Goal: Task Accomplishment & Management: Manage account settings

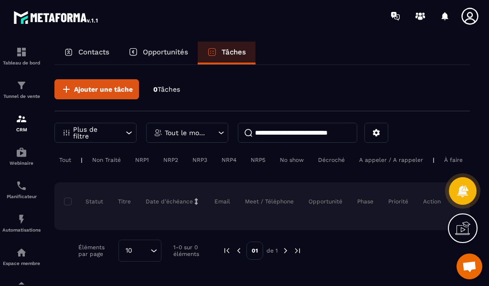
scroll to position [213, 0]
click at [171, 51] on p "Opportunités" at bounding box center [165, 52] width 45 height 9
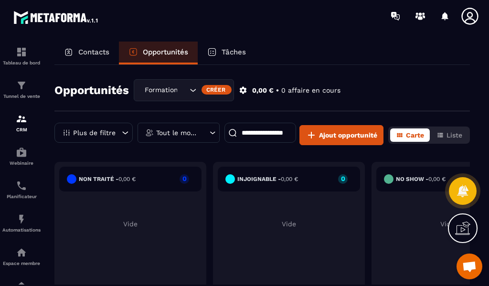
click at [360, 91] on div "Opportunités Formation C4 Aventures Gestionnaires Créer 0,00 € • 0 affaire en c…" at bounding box center [261, 95] width 415 height 32
click at [78, 52] on p "Contacts" at bounding box center [93, 52] width 31 height 9
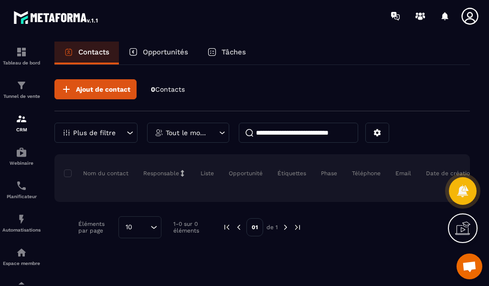
click at [158, 57] on div "Opportunités" at bounding box center [158, 53] width 79 height 23
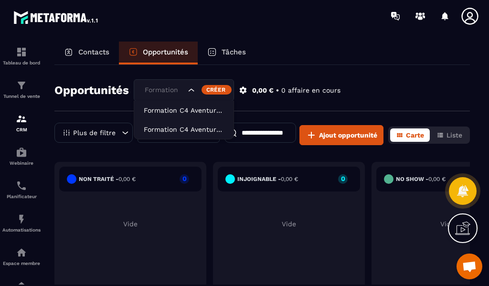
click at [188, 92] on icon "Search for option" at bounding box center [192, 90] width 10 height 10
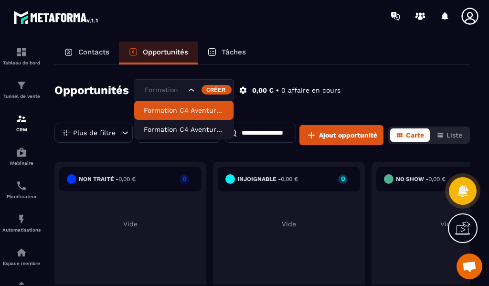
click at [206, 111] on p "Formation C4 Aventures Animateurs" at bounding box center [184, 110] width 80 height 10
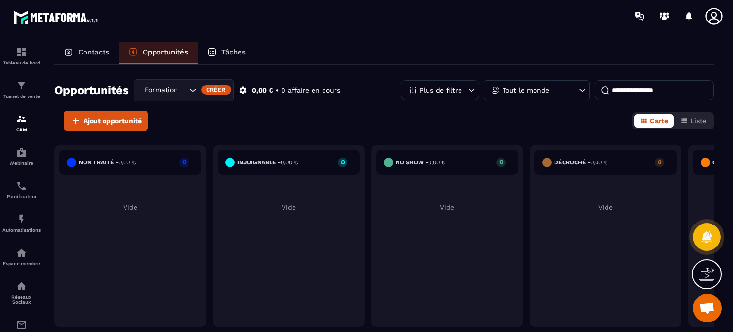
scroll to position [251, 0]
click at [19, 159] on div "Webinaire" at bounding box center [21, 156] width 38 height 19
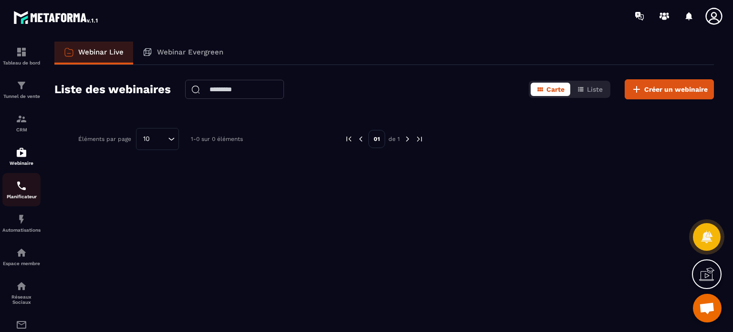
click at [27, 188] on div "Planificateur" at bounding box center [21, 189] width 38 height 19
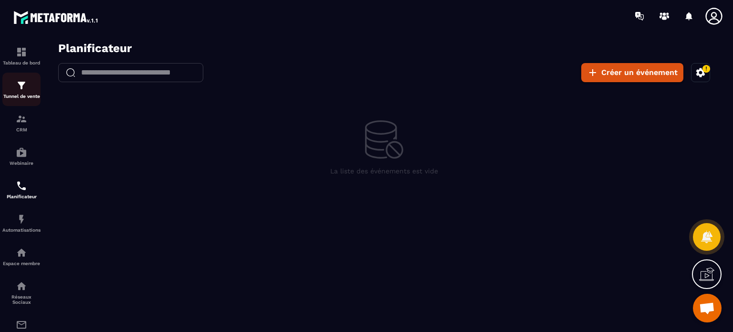
click at [23, 91] on img at bounding box center [21, 85] width 11 height 11
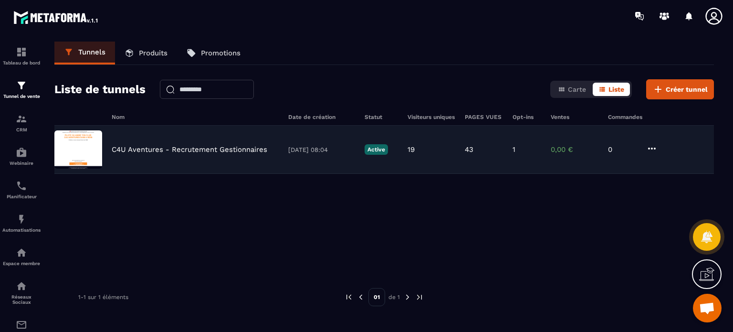
click at [171, 152] on p "C4U Aventures - Recrutement Gestionnaires" at bounding box center [190, 149] width 156 height 9
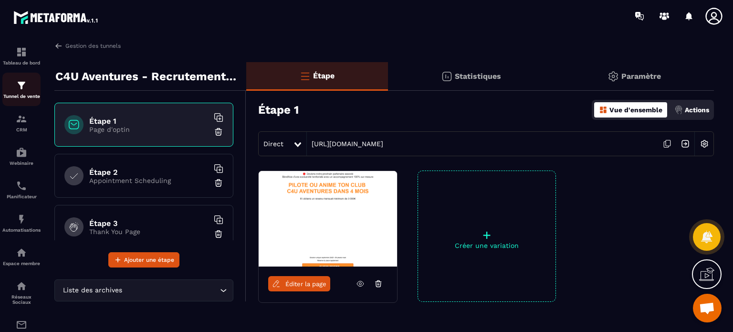
click at [17, 85] on img at bounding box center [21, 85] width 11 height 11
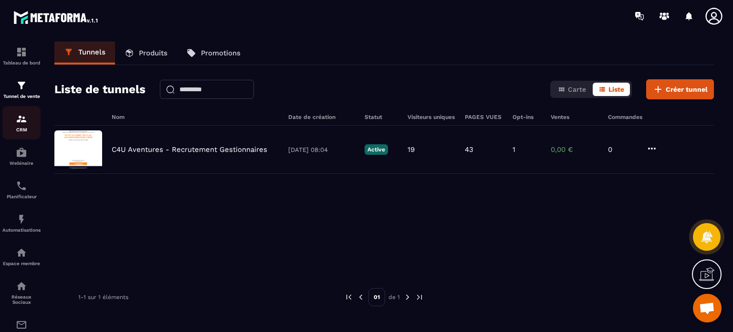
click at [21, 121] on img at bounding box center [21, 118] width 11 height 11
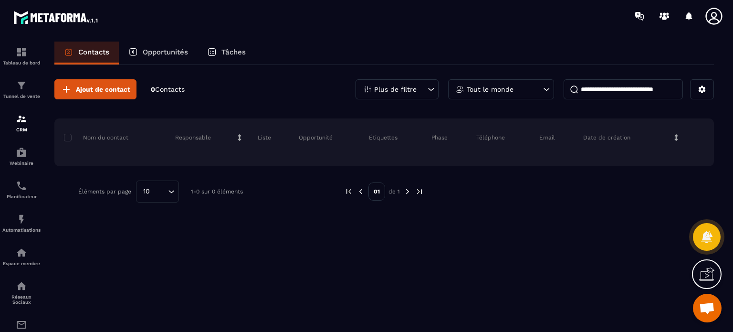
click at [175, 85] on span "Contacts" at bounding box center [170, 89] width 30 height 8
click at [175, 53] on p "Opportunités" at bounding box center [165, 52] width 45 height 9
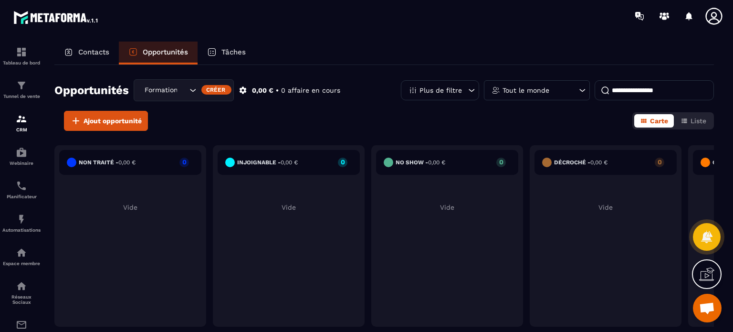
click at [193, 89] on icon "Search for option" at bounding box center [193, 90] width 10 height 10
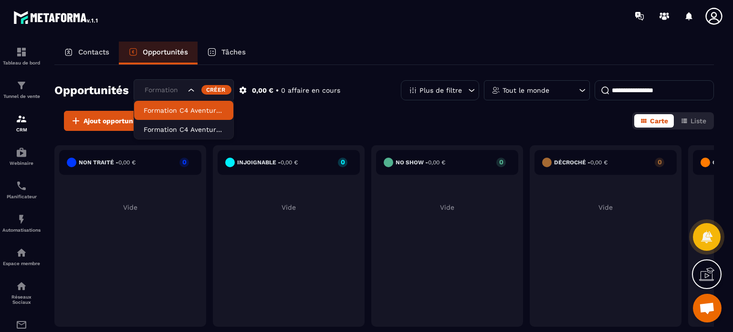
click at [190, 107] on p "Formation C4 Aventures Animateurs" at bounding box center [184, 110] width 80 height 10
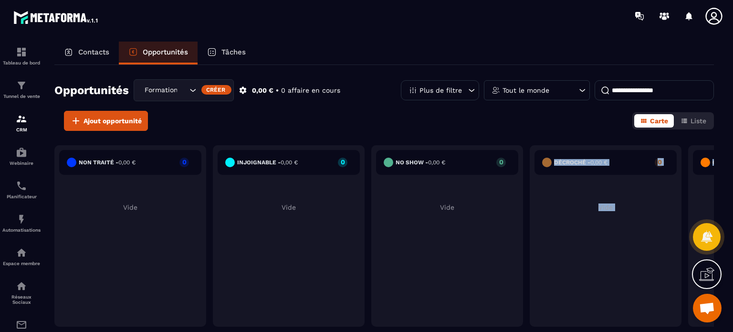
drag, startPoint x: 596, startPoint y: 193, endPoint x: 471, endPoint y: 188, distance: 124.7
click at [471, 188] on div "Non traité - 0,00 € 0 Vide injoignable - 0,00 € 0 Vide No show - 0,00 € 0 Vide …" at bounding box center [446, 238] width 785 height 186
click at [488, 285] on span "Ouvrir le chat" at bounding box center [707, 308] width 16 height 13
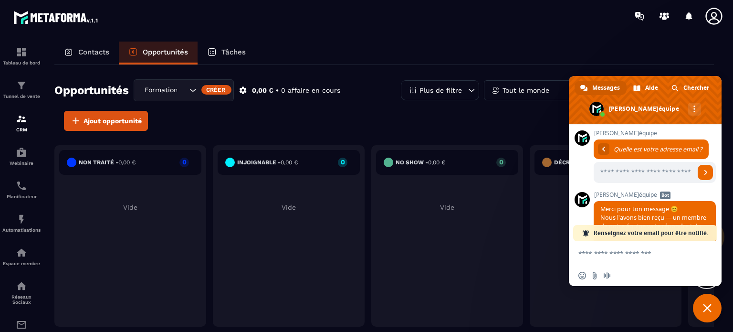
scroll to position [420, 0]
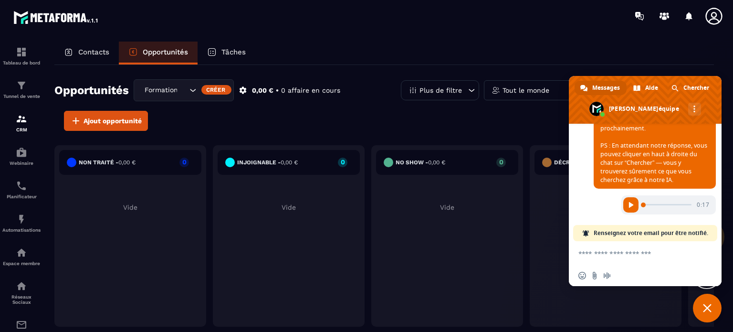
click at [488, 248] on textarea "Entrez votre message..." at bounding box center [635, 253] width 115 height 24
click at [31, 190] on div "Planificateur" at bounding box center [21, 189] width 38 height 19
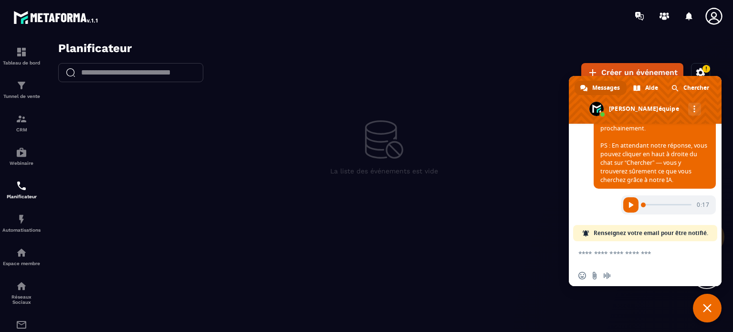
click at [488, 49] on h2 "Planificateur" at bounding box center [390, 49] width 665 height 14
click at [488, 285] on span "Fermer le chat" at bounding box center [707, 308] width 9 height 9
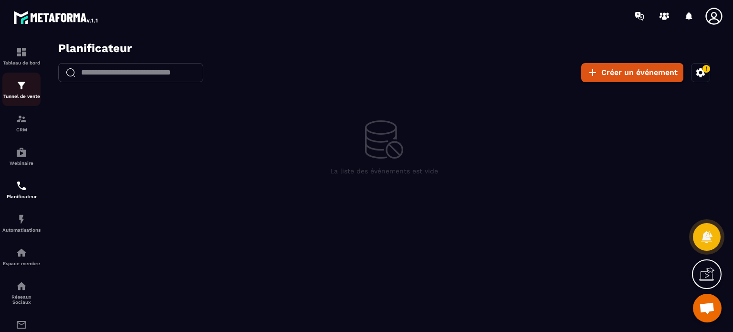
click at [21, 94] on p "Tunnel de vente" at bounding box center [21, 96] width 38 height 5
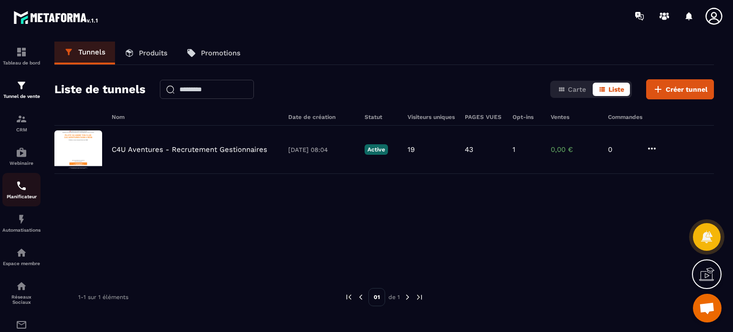
click at [20, 191] on img at bounding box center [21, 185] width 11 height 11
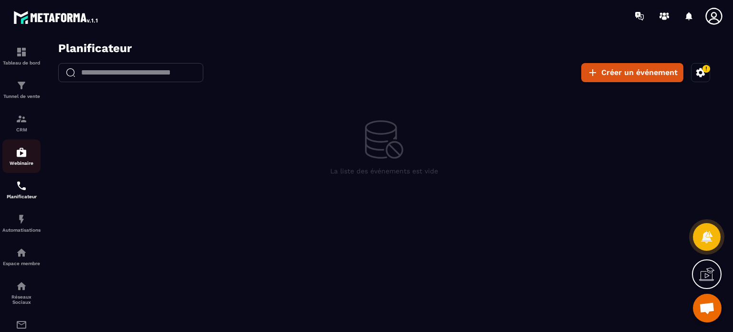
click at [22, 157] on img at bounding box center [21, 152] width 11 height 11
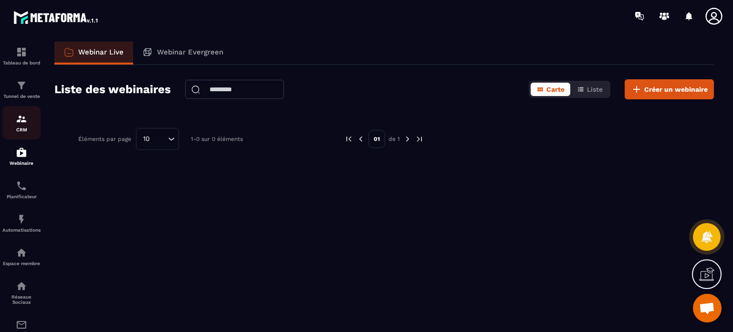
click at [22, 127] on div "CRM" at bounding box center [21, 122] width 38 height 19
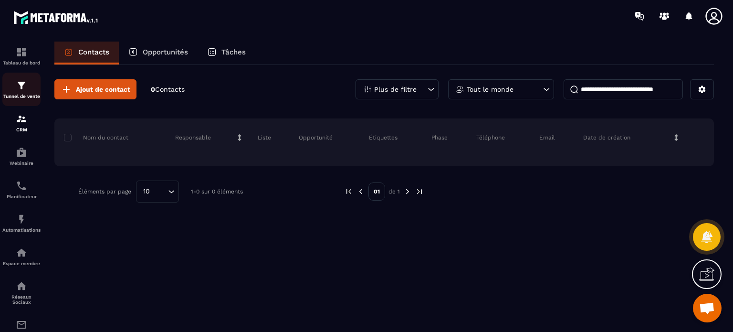
click at [20, 91] on img at bounding box center [21, 85] width 11 height 11
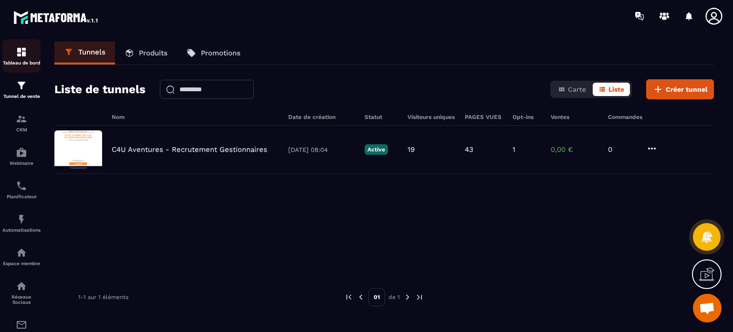
click at [21, 58] on div "Tableau de bord" at bounding box center [21, 55] width 38 height 19
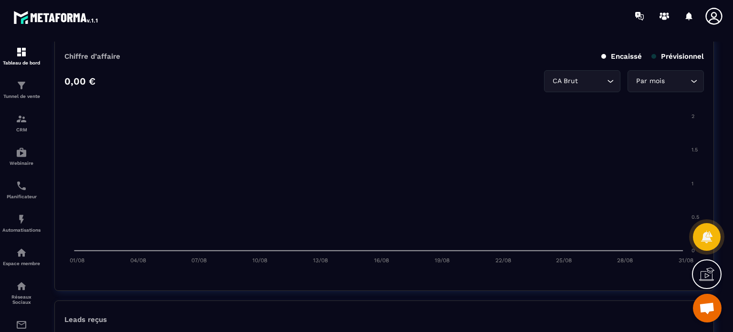
scroll to position [477, 0]
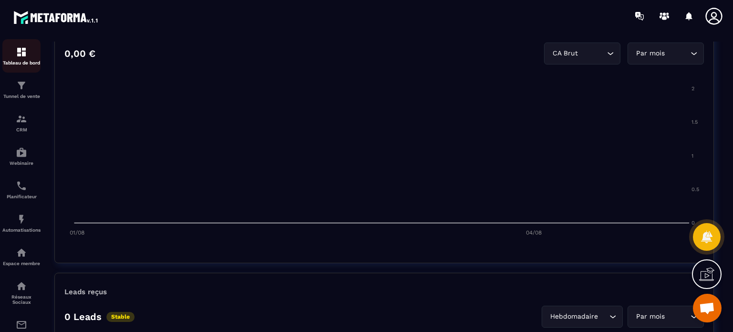
click at [25, 53] on img at bounding box center [21, 51] width 11 height 11
click at [22, 181] on link "Planificateur" at bounding box center [21, 189] width 38 height 33
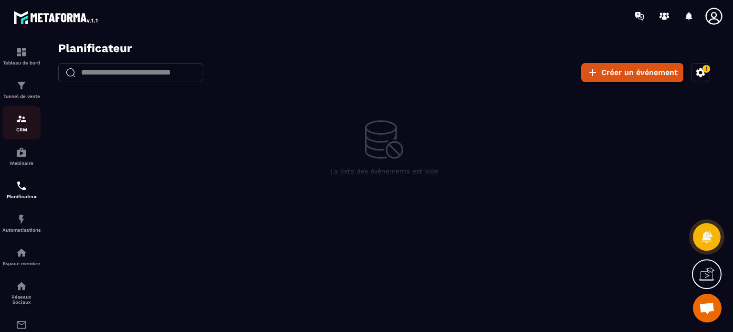
click at [21, 124] on img at bounding box center [21, 118] width 11 height 11
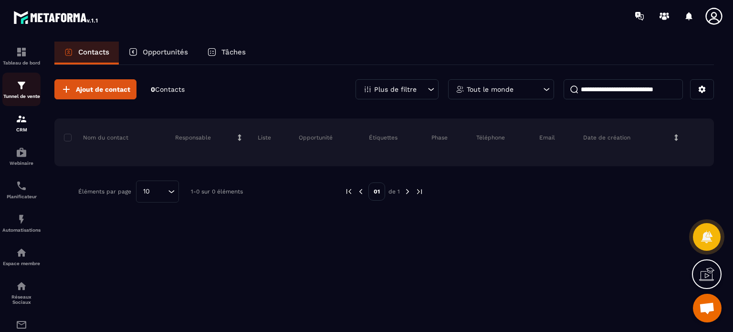
click at [11, 94] on p "Tunnel de vente" at bounding box center [21, 96] width 38 height 5
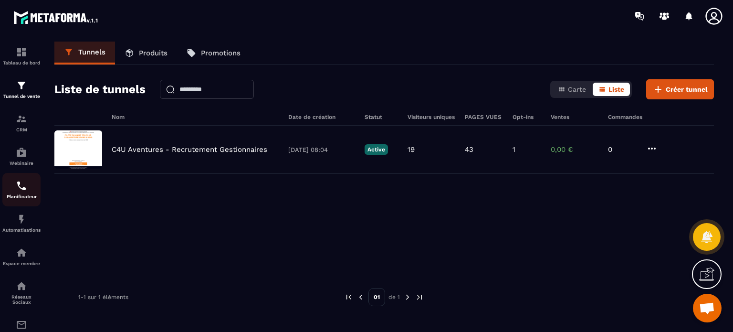
click at [20, 196] on p "Planificateur" at bounding box center [21, 196] width 38 height 5
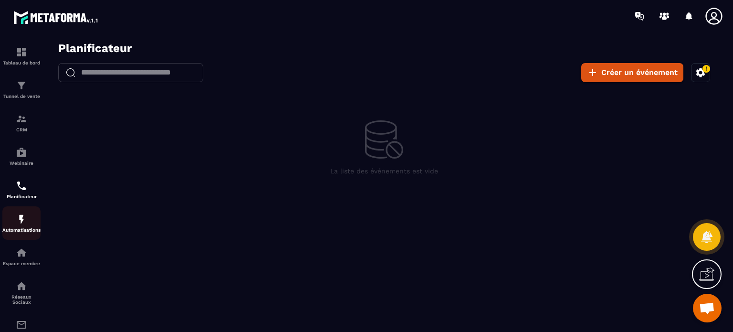
click at [22, 221] on img at bounding box center [21, 218] width 11 height 11
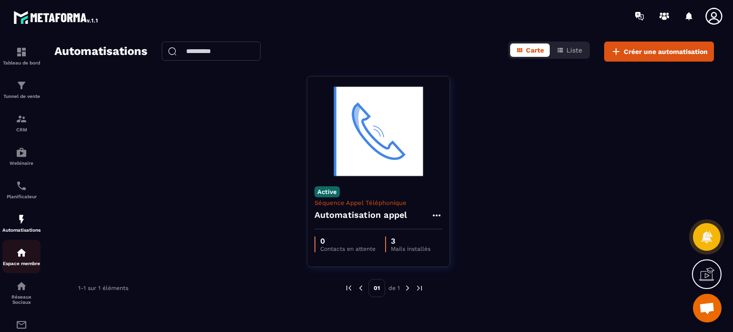
click at [26, 255] on img at bounding box center [21, 252] width 11 height 11
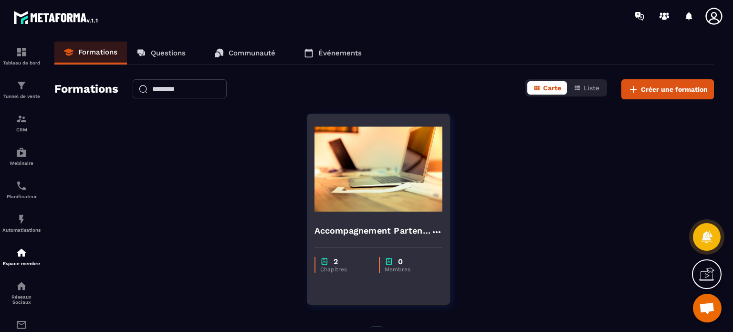
click at [331, 264] on div "2" at bounding box center [344, 261] width 49 height 9
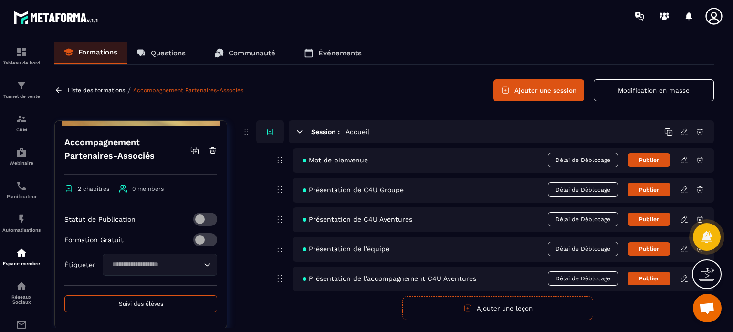
scroll to position [143, 0]
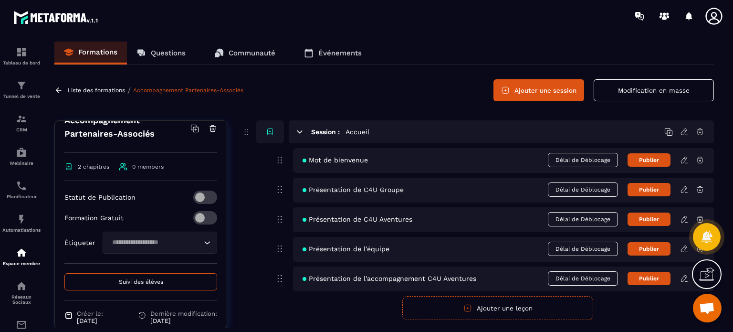
click at [204, 216] on span at bounding box center [205, 217] width 24 height 13
click at [203, 218] on span at bounding box center [205, 217] width 24 height 13
click at [202, 244] on icon "Search for option" at bounding box center [207, 243] width 10 height 10
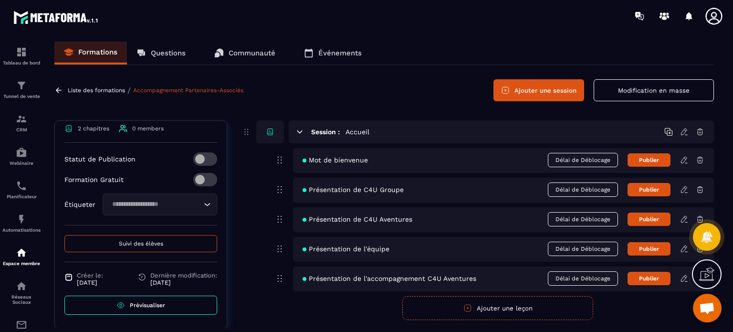
click at [175, 285] on link "Prévisualiser" at bounding box center [140, 304] width 153 height 19
click at [24, 60] on p "Tableau de bord" at bounding box center [21, 62] width 38 height 5
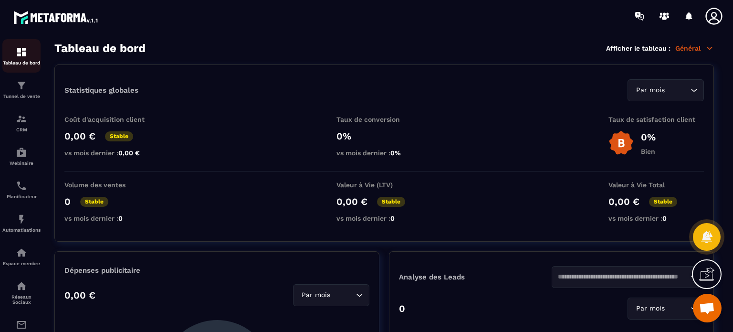
click at [30, 58] on div "Tableau de bord" at bounding box center [21, 55] width 38 height 19
click at [31, 92] on div "Tunnel de vente" at bounding box center [21, 89] width 38 height 19
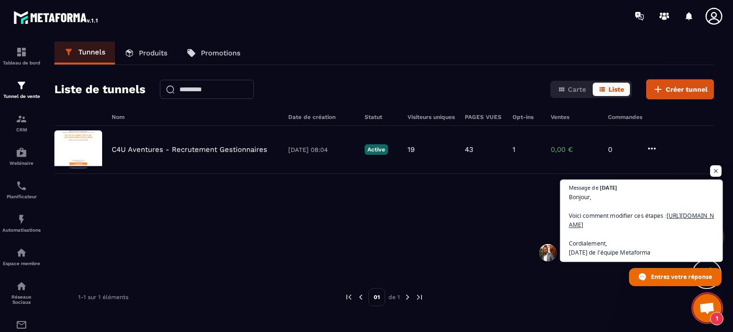
click at [488, 224] on span "Bonjour, Voici comment modifier ces étapes : [URL][DOMAIN_NAME] Cordialement, […" at bounding box center [642, 224] width 146 height 64
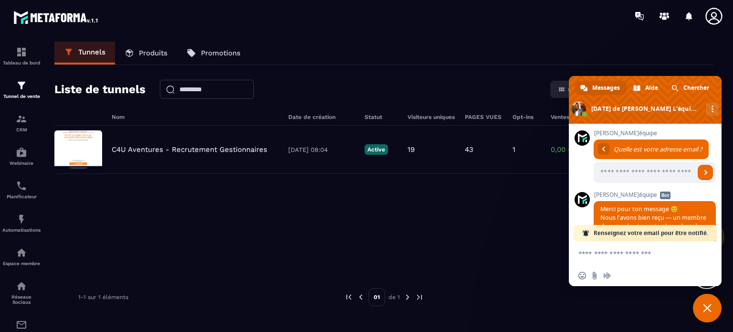
scroll to position [568, 0]
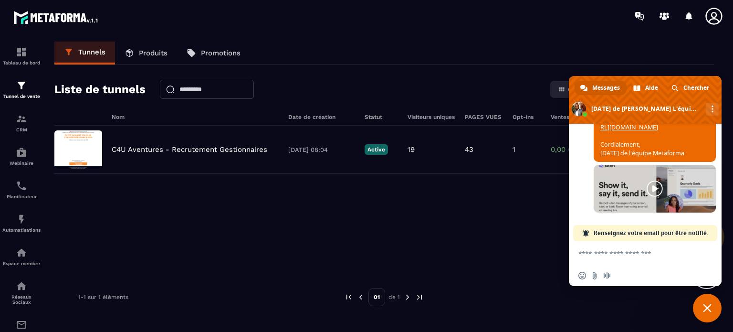
click at [488, 185] on link at bounding box center [655, 189] width 122 height 48
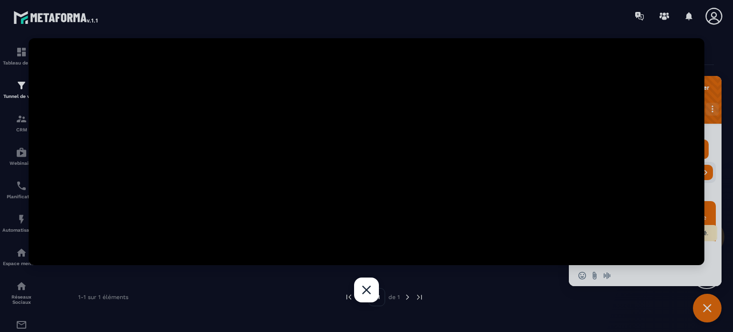
click at [368, 285] on link at bounding box center [366, 289] width 25 height 25
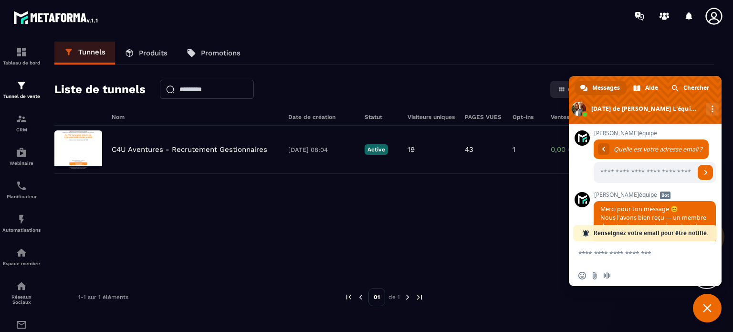
click at [488, 240] on div "C4U Aventures - Recrutement Gestionnaires [DATE] 08:04 Active 19 43 1 0,00 € 0" at bounding box center [384, 197] width 660 height 143
click at [488, 285] on span "Fermer le chat" at bounding box center [707, 308] width 9 height 9
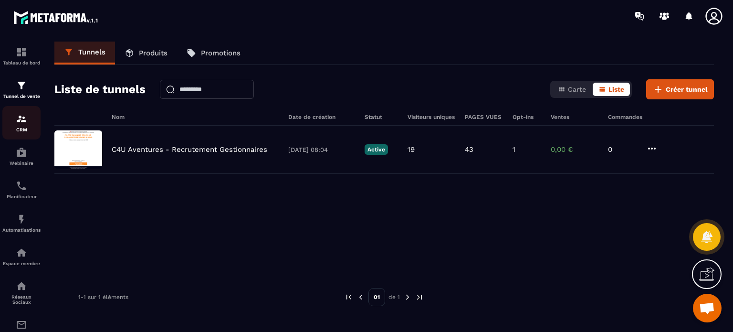
click at [21, 126] on div "CRM" at bounding box center [21, 122] width 38 height 19
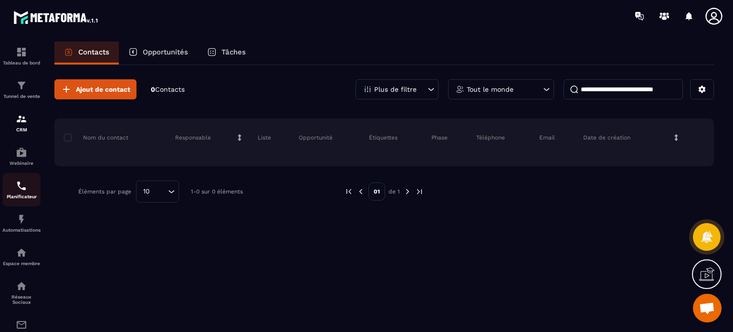
click at [23, 191] on img at bounding box center [21, 185] width 11 height 11
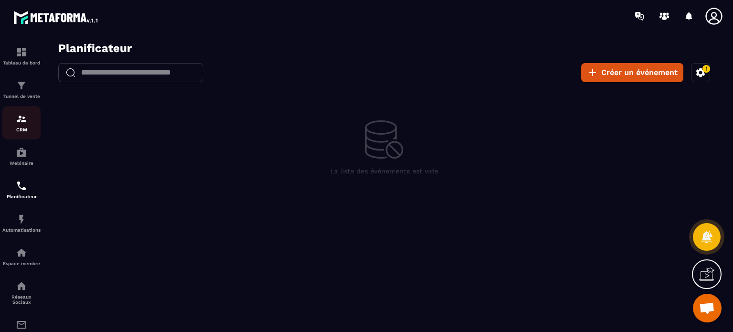
click at [20, 124] on img at bounding box center [21, 118] width 11 height 11
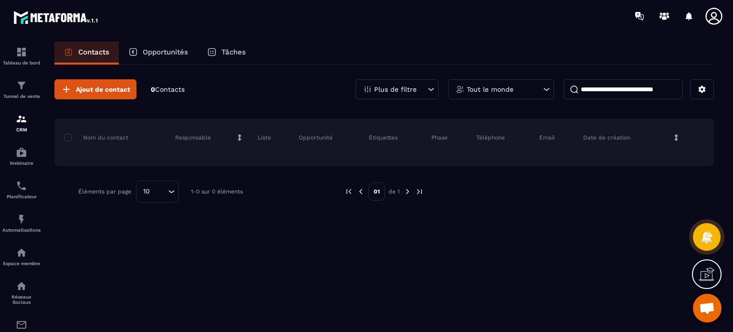
click at [171, 49] on p "Opportunités" at bounding box center [165, 52] width 45 height 9
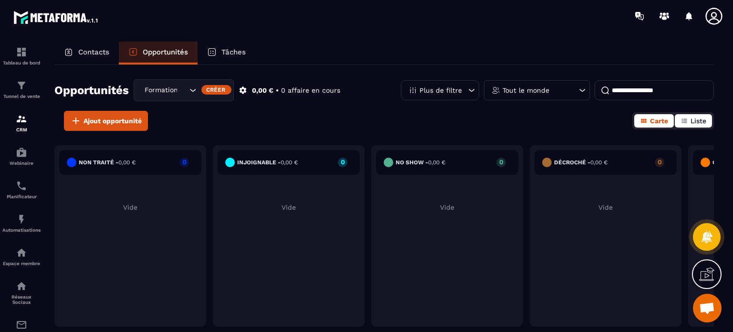
click at [488, 120] on span "Liste" at bounding box center [699, 121] width 16 height 8
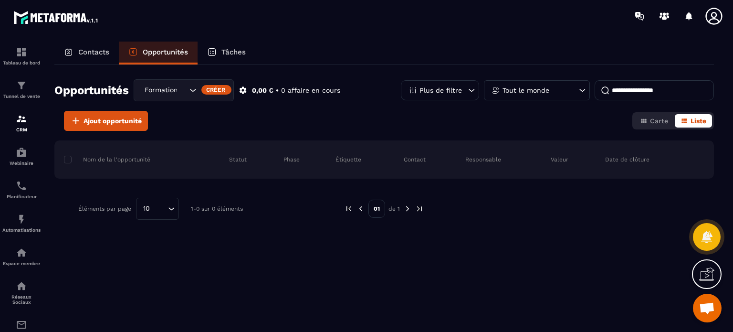
click at [245, 91] on icon at bounding box center [243, 90] width 7 height 7
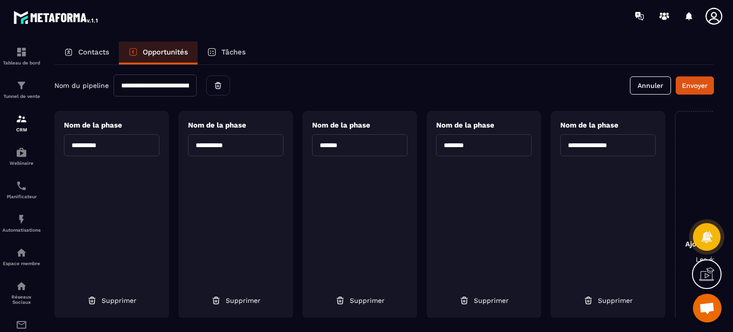
click at [255, 148] on input "**********" at bounding box center [235, 145] width 95 height 22
click at [488, 285] on span "Supprimer" at bounding box center [491, 300] width 35 height 10
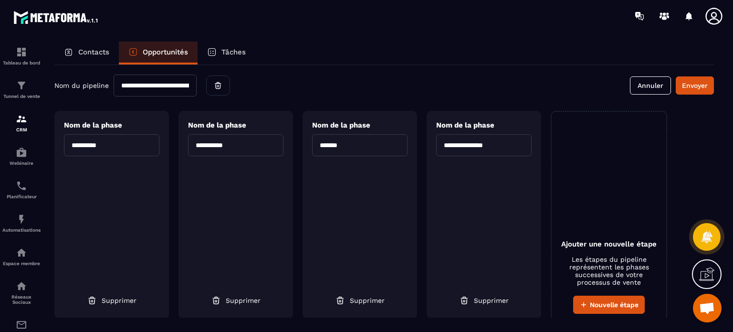
click at [143, 146] on input "**********" at bounding box center [111, 145] width 95 height 22
click at [488, 86] on button "Envoyer" at bounding box center [695, 85] width 38 height 18
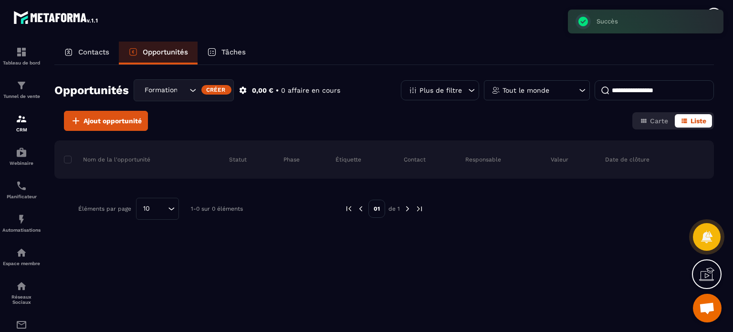
click at [488, 285] on span "Ouvrir le chat" at bounding box center [707, 308] width 16 height 13
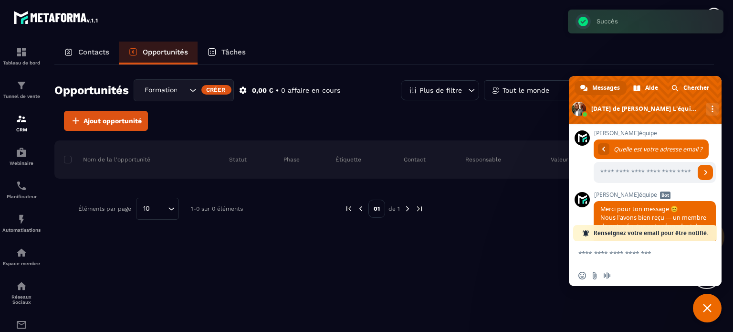
scroll to position [568, 0]
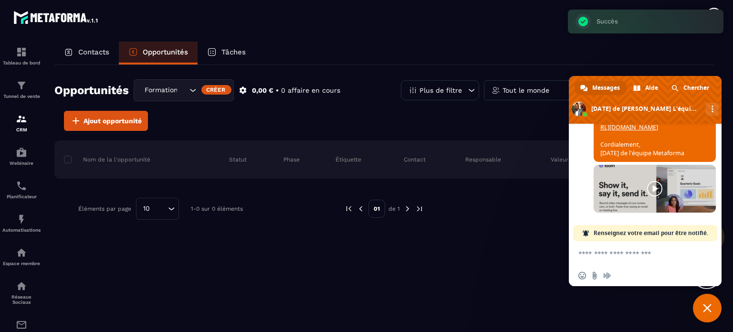
click at [488, 252] on textarea "Entrez votre message..." at bounding box center [635, 253] width 115 height 24
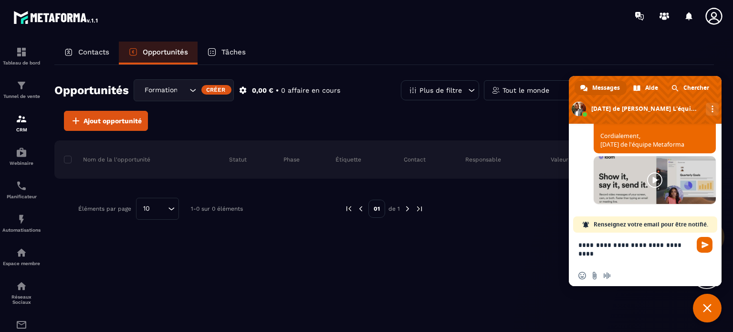
type textarea "**********"
click at [488, 285] on span "Fermer le chat" at bounding box center [707, 308] width 9 height 9
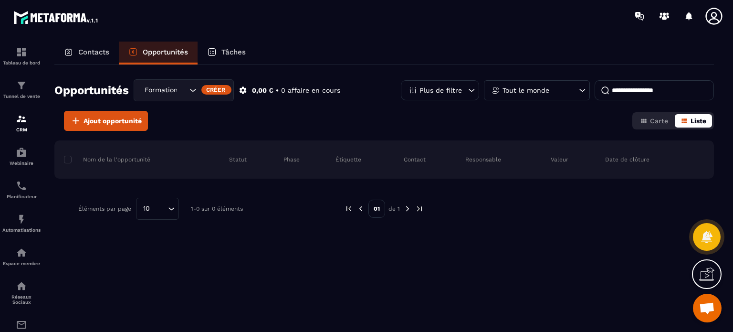
click at [488, 121] on span "Liste" at bounding box center [699, 121] width 16 height 8
click at [192, 91] on icon "Search for option" at bounding box center [193, 90] width 10 height 10
click at [240, 88] on icon at bounding box center [243, 90] width 7 height 7
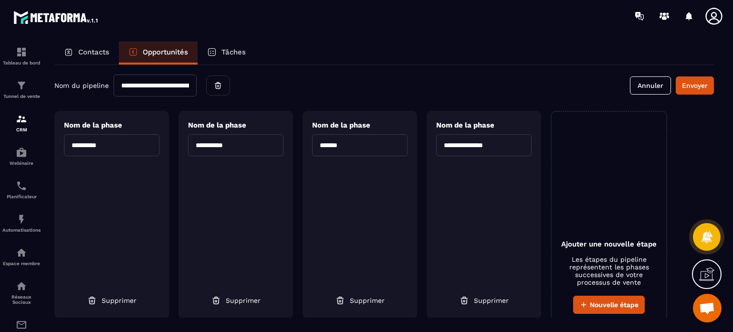
scroll to position [1, 0]
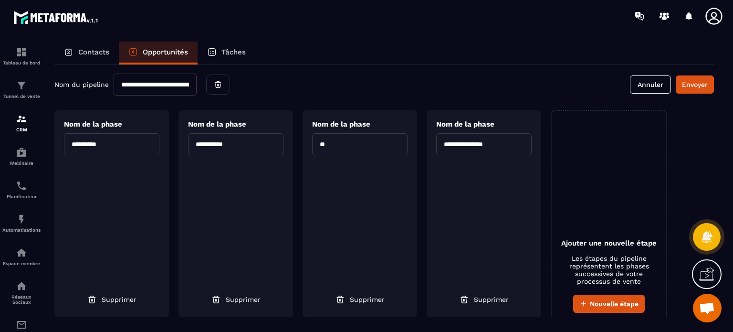
type input "*"
type input "**********"
click at [445, 184] on div "**********" at bounding box center [484, 214] width 115 height 208
click at [119, 143] on input "**********" at bounding box center [111, 144] width 95 height 22
click at [488, 88] on button "Envoyer" at bounding box center [695, 84] width 38 height 18
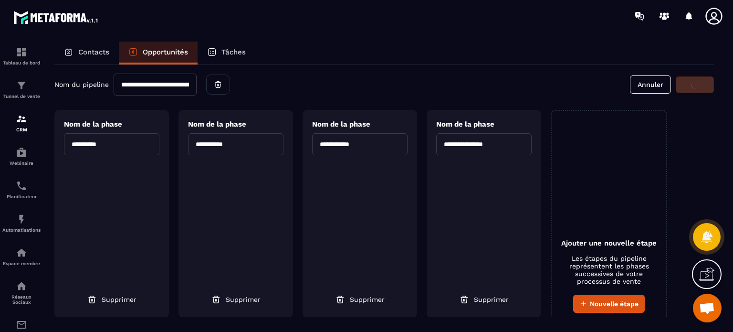
scroll to position [0, 0]
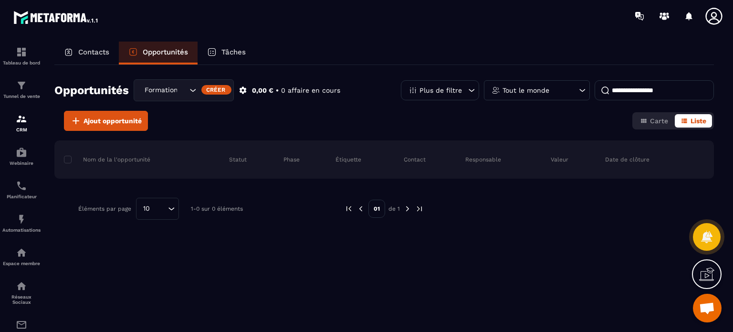
click at [488, 285] on span "Ouvrir le chat" at bounding box center [707, 308] width 16 height 13
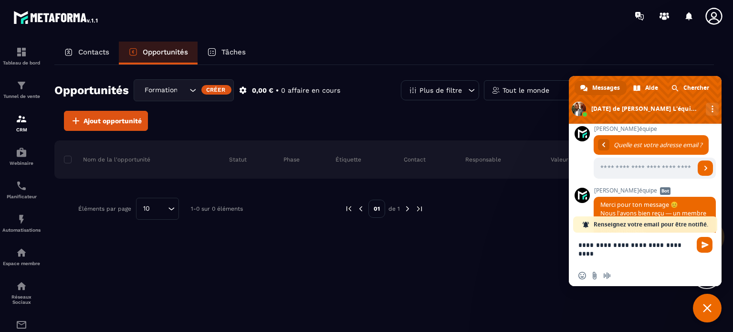
scroll to position [576, 0]
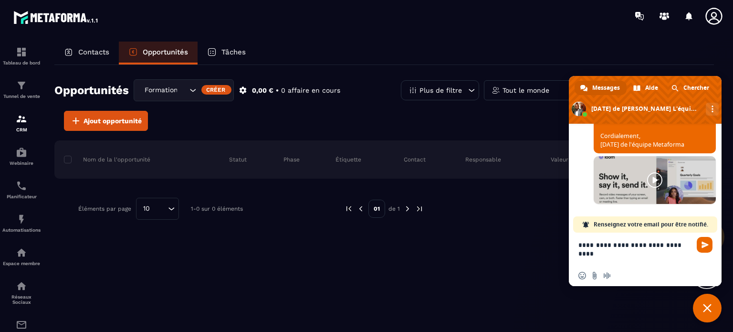
click at [488, 246] on textarea "**********" at bounding box center [635, 248] width 115 height 32
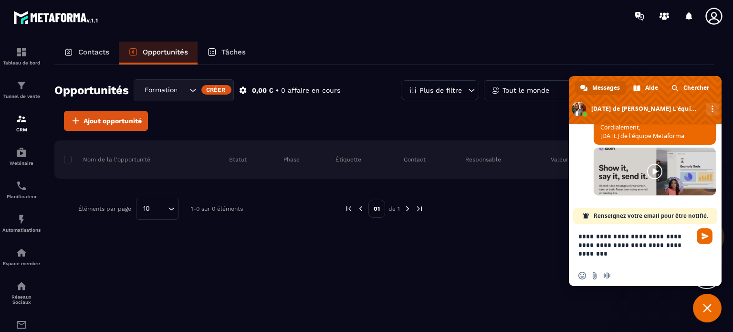
type textarea "**********"
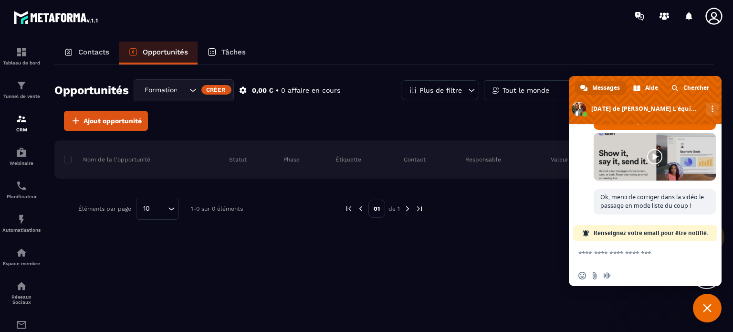
scroll to position [601, 0]
click at [387, 47] on div "Contacts Opportunités Tâches" at bounding box center [384, 53] width 660 height 23
click at [488, 285] on span "Fermer le chat" at bounding box center [707, 308] width 9 height 9
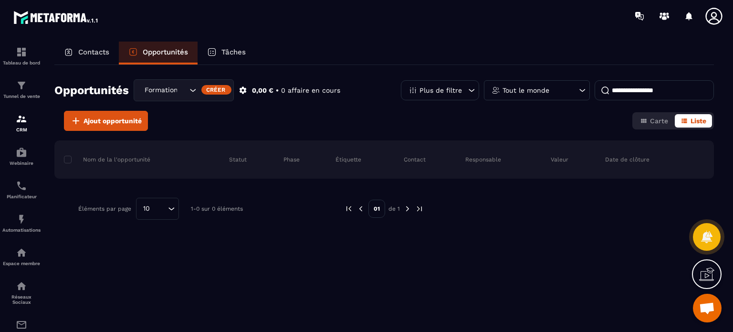
click at [96, 53] on p "Contacts" at bounding box center [93, 52] width 31 height 9
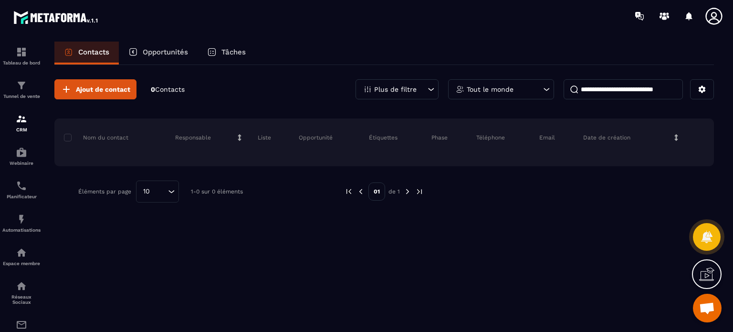
click at [488, 285] on span "Ouvrir le chat" at bounding box center [707, 308] width 16 height 13
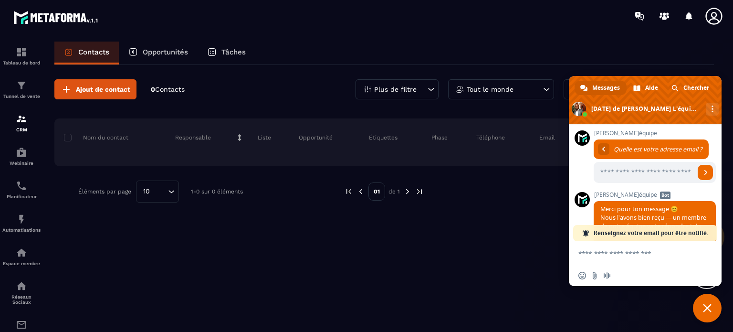
click at [488, 254] on textarea "Entrez votre message..." at bounding box center [635, 253] width 115 height 24
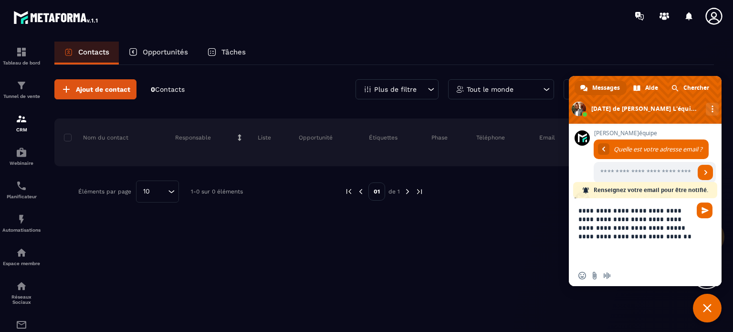
type textarea "**********"
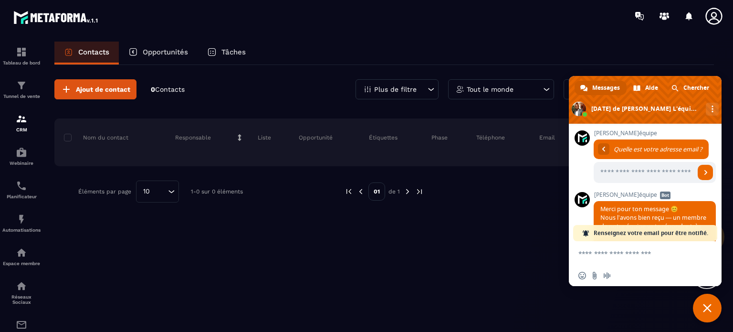
click at [264, 91] on div "Ajout de contact 0 Contacts Plus de filtre Tout le monde" at bounding box center [384, 89] width 660 height 20
click at [23, 130] on p "CRM" at bounding box center [21, 129] width 38 height 5
click at [22, 92] on div "Tunnel de vente" at bounding box center [21, 89] width 38 height 19
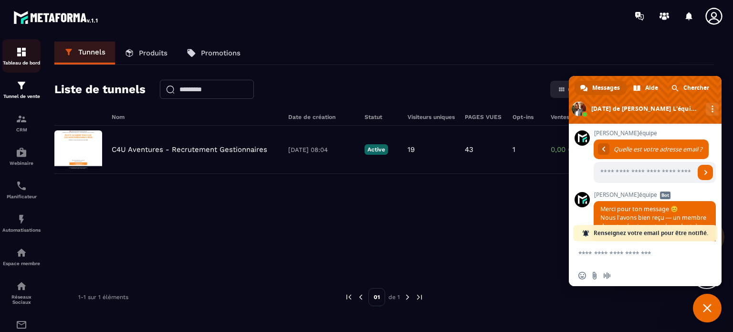
click at [23, 57] on img at bounding box center [21, 51] width 11 height 11
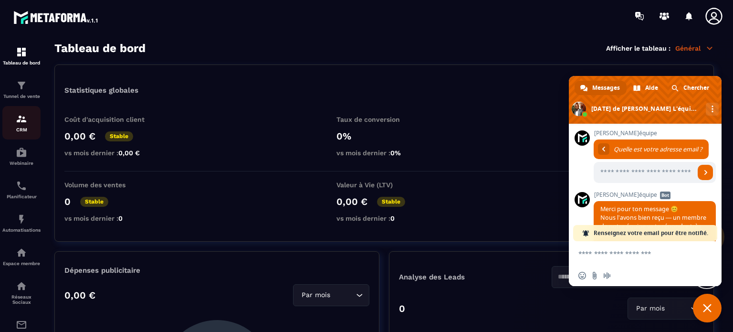
click at [19, 124] on img at bounding box center [21, 118] width 11 height 11
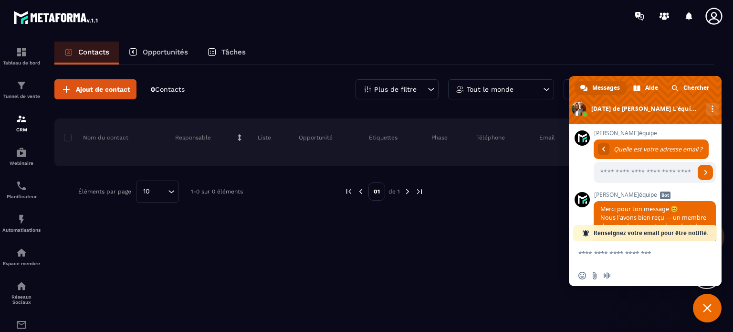
click at [236, 49] on p "Tâches" at bounding box center [233, 52] width 24 height 9
